Goal: Transaction & Acquisition: Purchase product/service

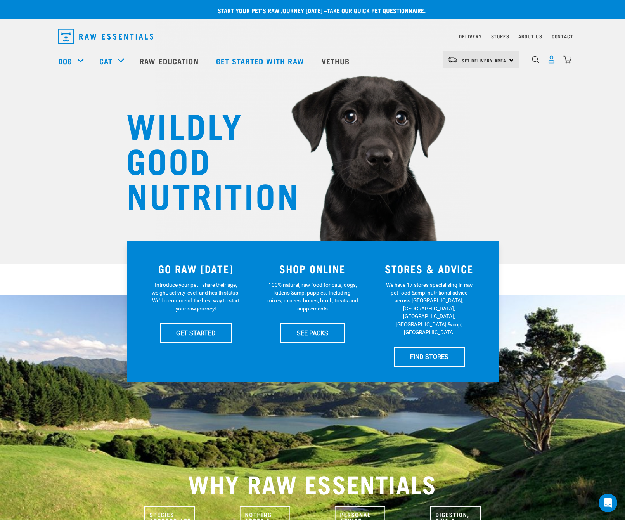
click at [553, 61] on img "dropdown navigation" at bounding box center [551, 59] width 8 height 8
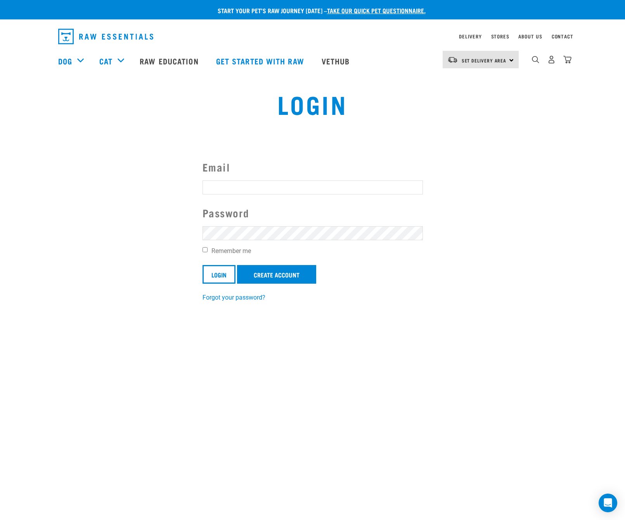
type input "commerce@actionecology.com"
click at [290, 273] on link "Create Account" at bounding box center [276, 274] width 79 height 19
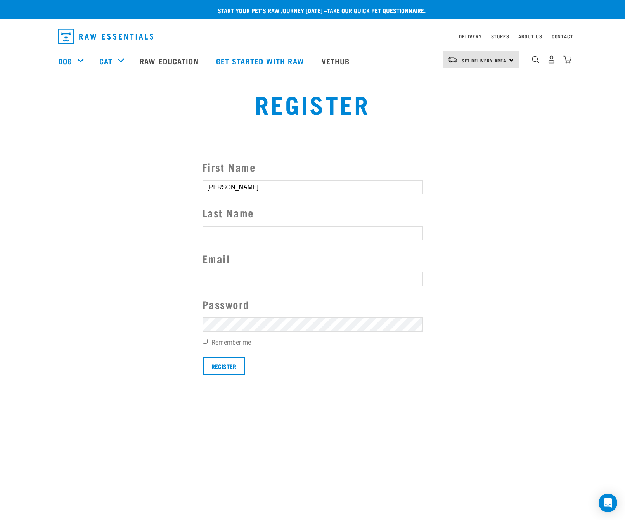
type input "Shane"
type input "Ward"
type input "commerce@actionecology.com"
drag, startPoint x: 264, startPoint y: 237, endPoint x: 281, endPoint y: 233, distance: 17.5
click at [265, 237] on input "commerce@actionecology.com" at bounding box center [313, 233] width 220 height 14
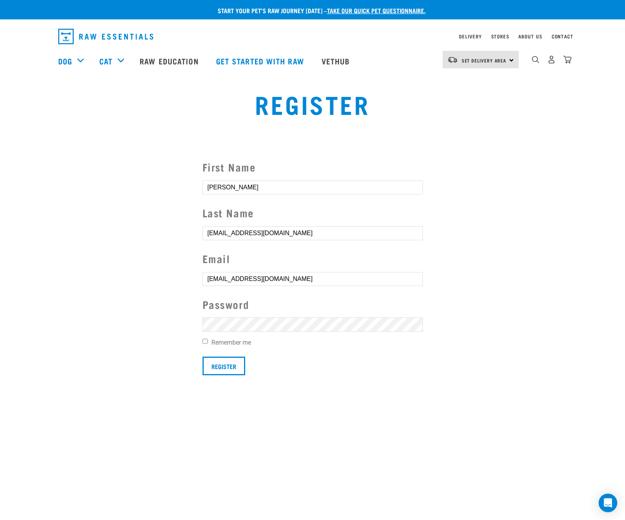
drag, startPoint x: 301, startPoint y: 234, endPoint x: 178, endPoint y: 232, distance: 122.2
click at [178, 232] on section "First Name Shane Last Name commerce@actionecology.com Email commerce@actionecol…" at bounding box center [312, 266] width 625 height 254
type input "Ward"
click at [237, 362] on input "Register" at bounding box center [224, 366] width 43 height 19
click at [557, 61] on div "0" at bounding box center [551, 59] width 40 height 17
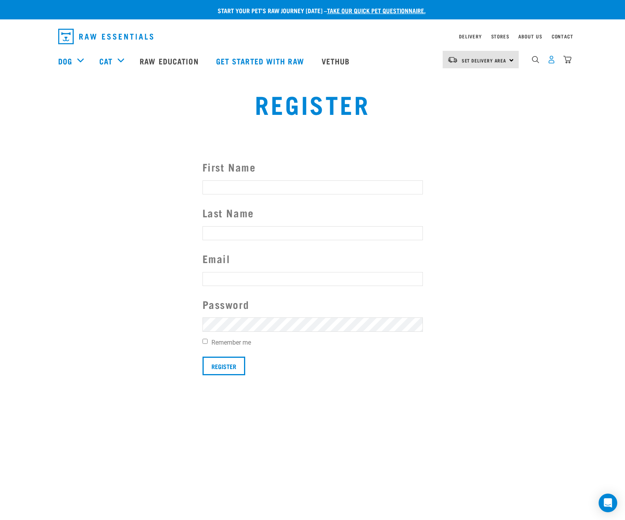
click at [552, 62] on img "dropdown navigation" at bounding box center [551, 59] width 8 height 8
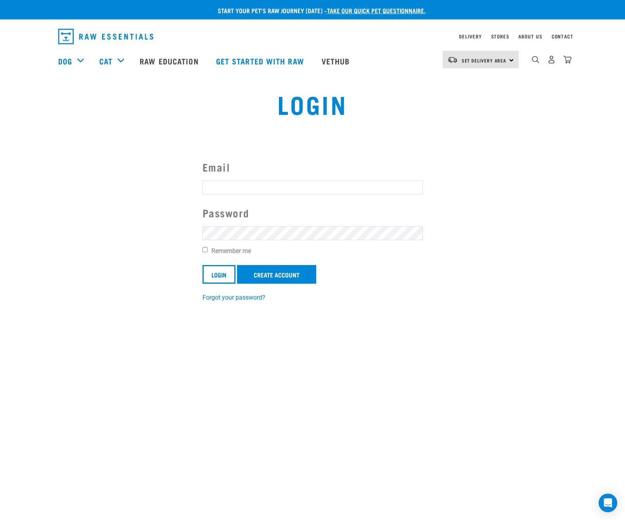
type input "[EMAIL_ADDRESS][DOMAIN_NAME]"
click at [223, 273] on input "Login" at bounding box center [219, 274] width 33 height 19
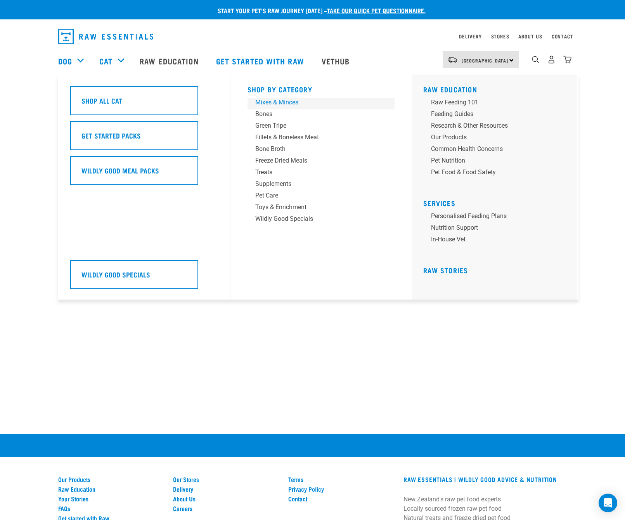
click at [273, 102] on div "Mixes & Minces" at bounding box center [315, 102] width 121 height 9
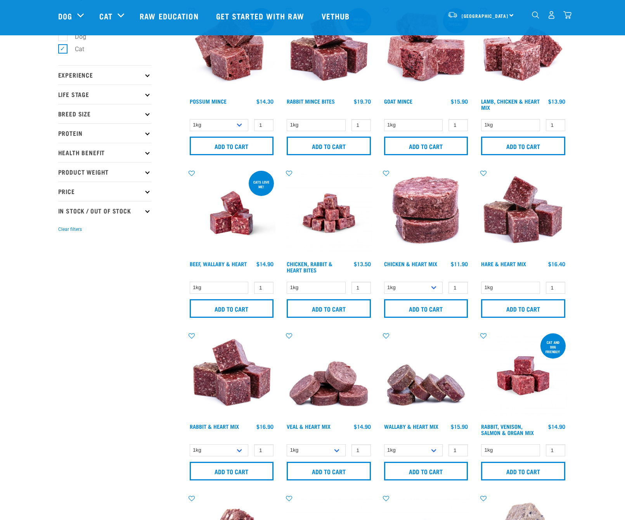
scroll to position [94, 0]
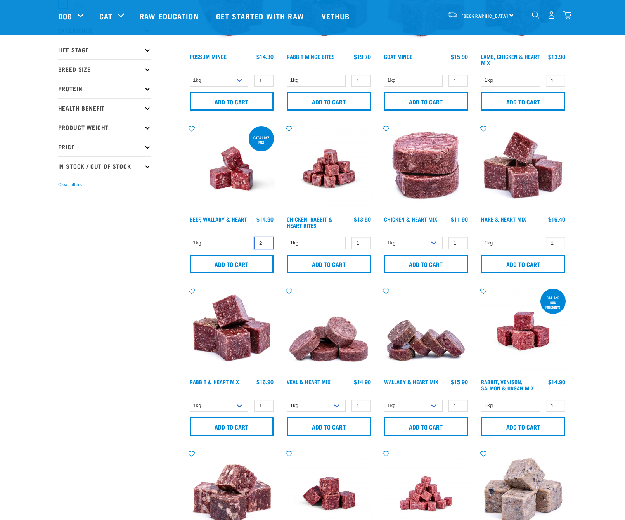
click at [266, 241] on input "2" at bounding box center [263, 243] width 19 height 12
click at [266, 241] on input "3" at bounding box center [263, 243] width 19 height 12
type input "4"
click at [266, 241] on input "4" at bounding box center [263, 243] width 19 height 12
click at [256, 262] on input "Add to cart" at bounding box center [232, 263] width 84 height 19
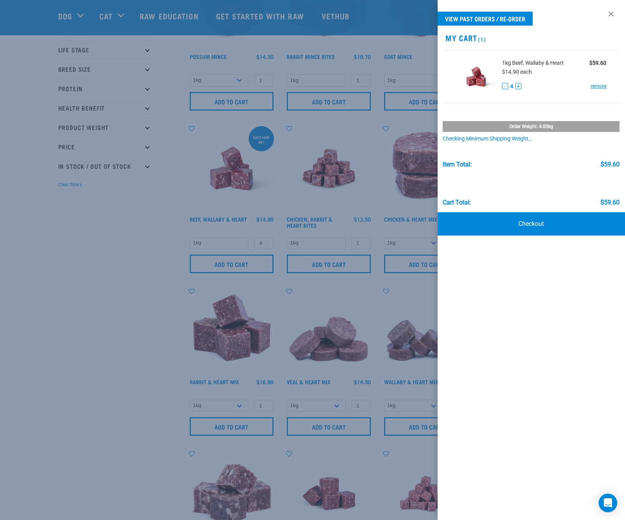
click at [104, 306] on div at bounding box center [312, 260] width 625 height 520
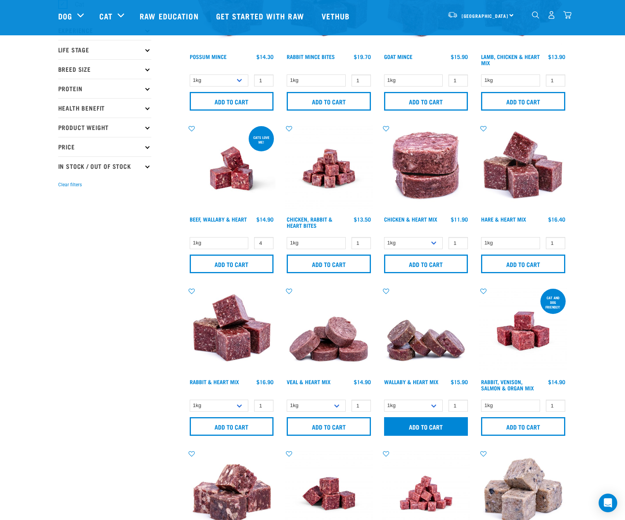
click at [441, 424] on input "Add to cart" at bounding box center [426, 426] width 84 height 19
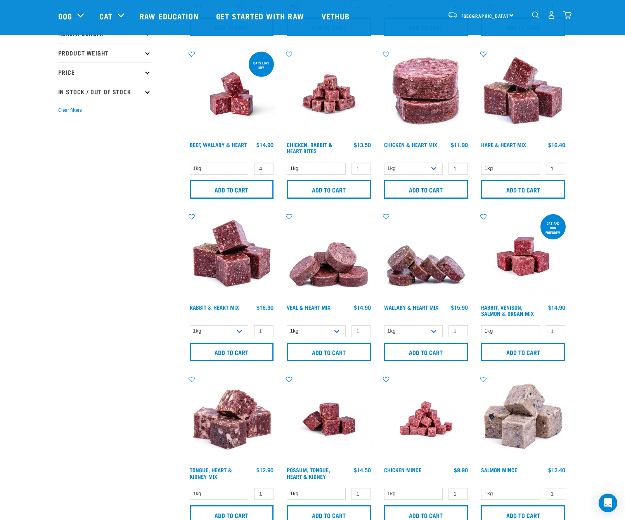
scroll to position [225, 0]
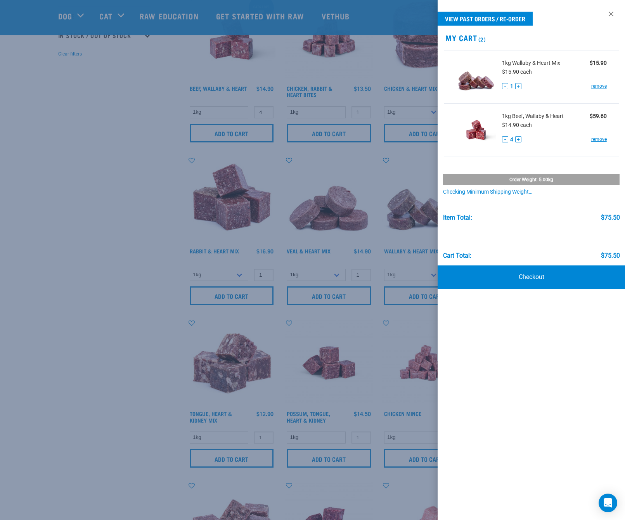
click at [118, 331] on div at bounding box center [312, 260] width 625 height 520
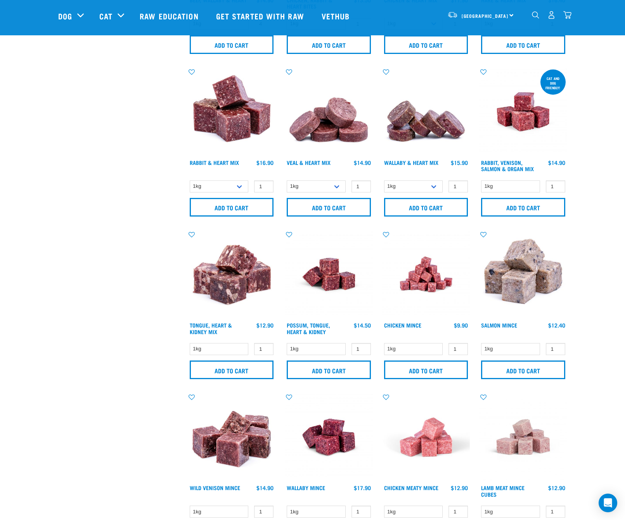
scroll to position [369, 0]
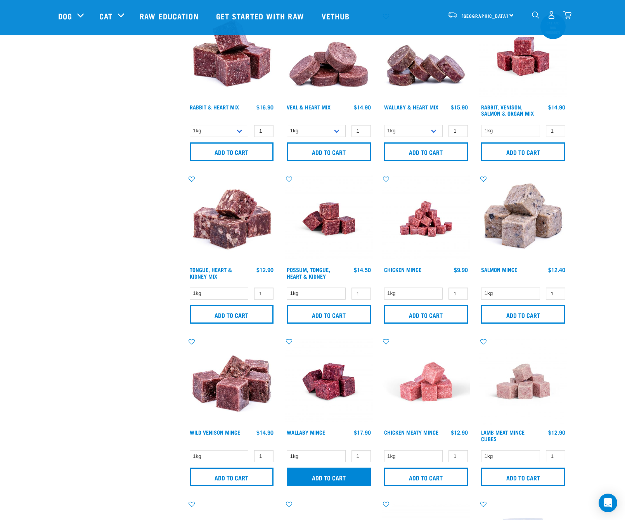
click at [341, 477] on input "Add to cart" at bounding box center [329, 476] width 84 height 19
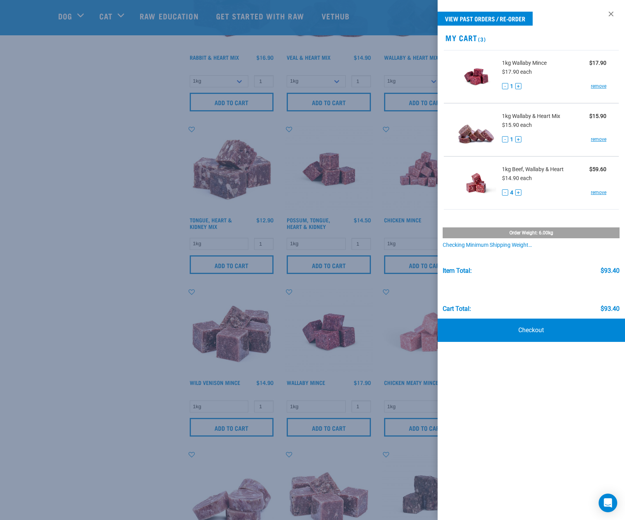
scroll to position [472, 0]
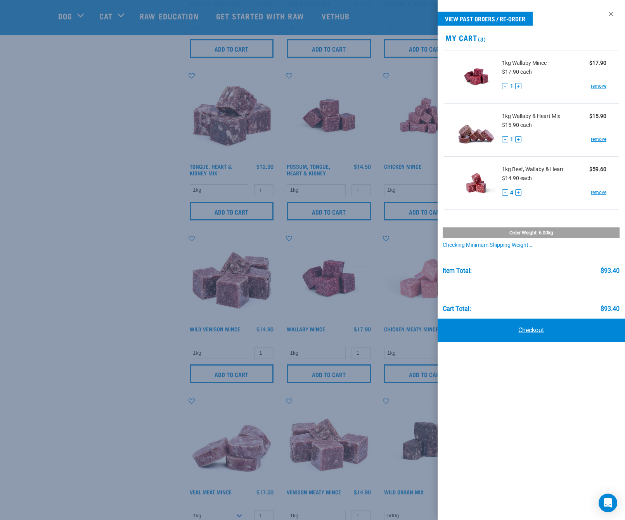
click at [530, 327] on link "Checkout" at bounding box center [531, 330] width 187 height 23
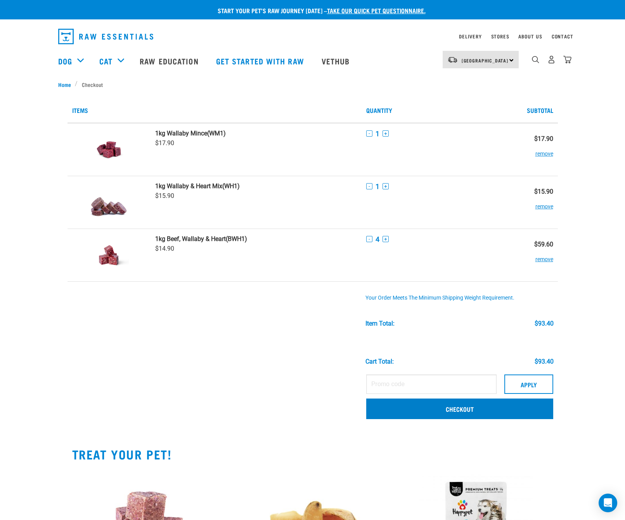
click at [387, 410] on link "Checkout" at bounding box center [459, 408] width 187 height 20
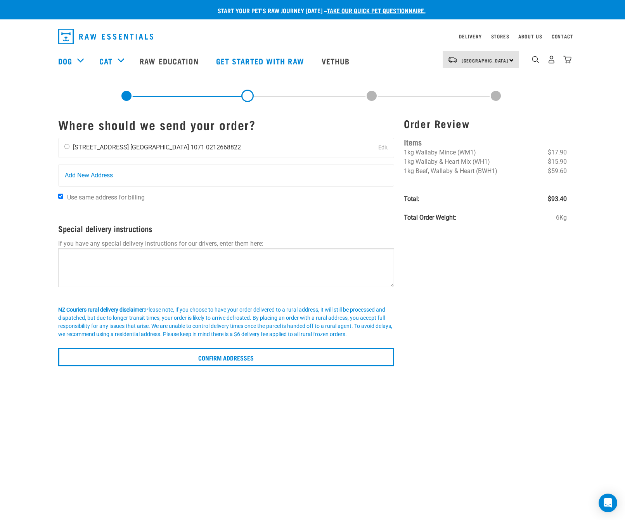
click at [66, 147] on input "radio" at bounding box center [66, 146] width 5 height 5
radio input "true"
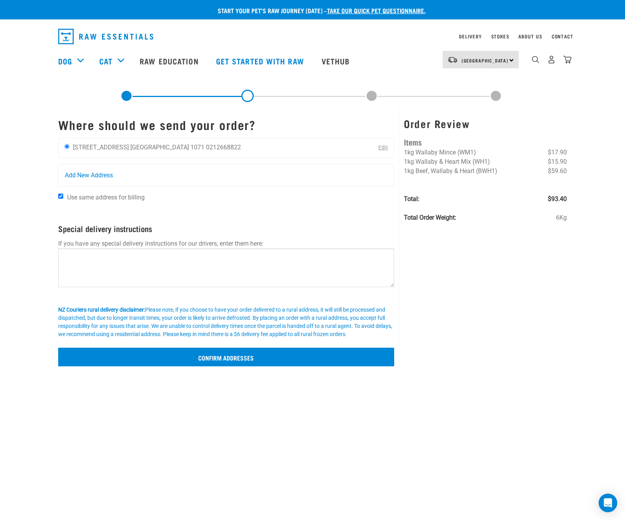
click at [230, 353] on input "Confirm addresses" at bounding box center [226, 357] width 336 height 19
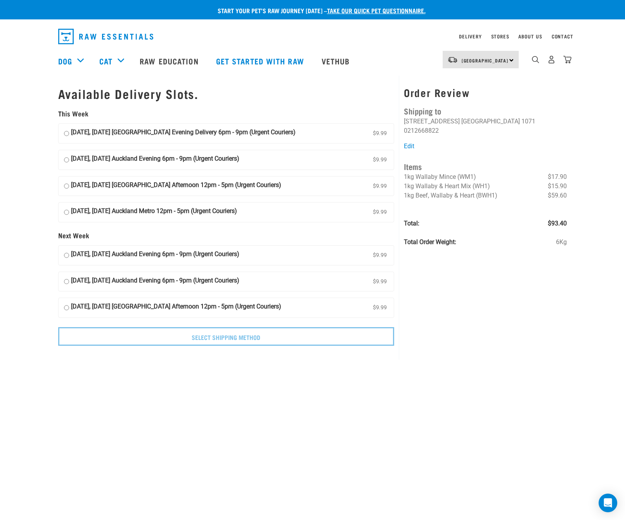
click at [66, 130] on input "[DATE], [DATE] [GEOGRAPHIC_DATA] Evening Delivery 6pm - 9pm (Urgent Couriers) $…" at bounding box center [66, 134] width 5 height 12
radio input "true"
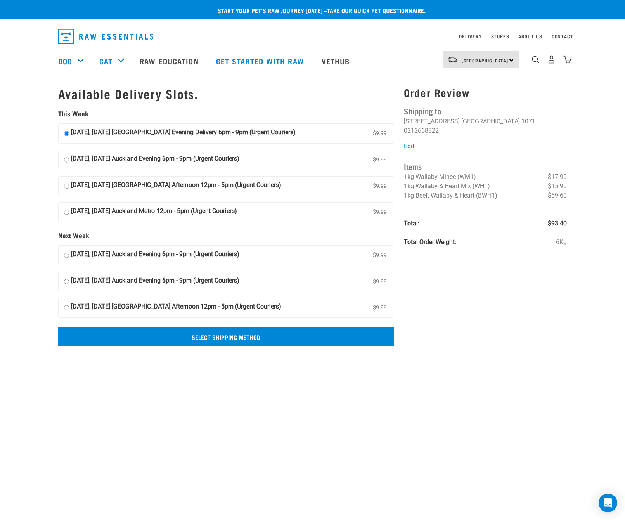
click at [276, 334] on input "Select Shipping Method" at bounding box center [226, 336] width 336 height 19
